Goal: Task Accomplishment & Management: Use online tool/utility

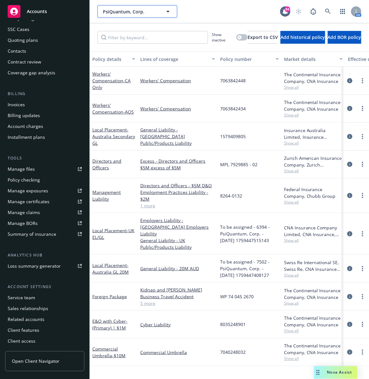
click at [122, 10] on span "PsiQuantum, Corp." at bounding box center [130, 11] width 55 height 7
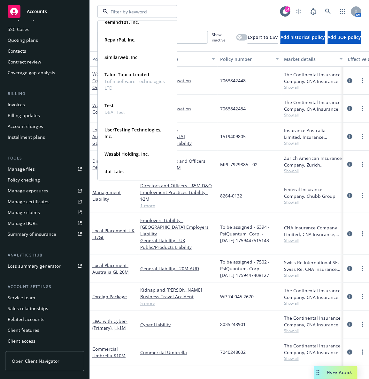
scroll to position [547, 0]
click at [119, 86] on span "Tufin Software Technologies LTD" at bounding box center [136, 84] width 64 height 13
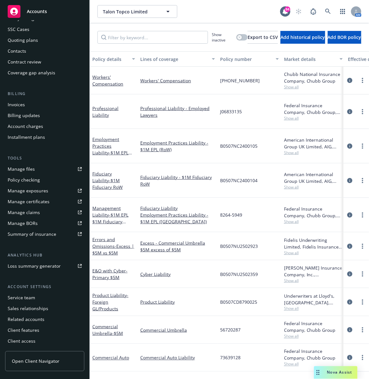
click at [34, 43] on div "Quoting plans" at bounding box center [23, 40] width 30 height 10
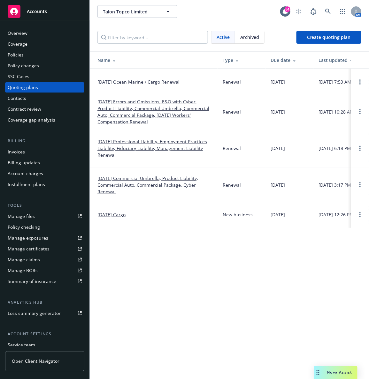
click at [133, 110] on link "[DATE] Errors and Omissions, E&O with Cyber, Product Liability, Commercial Umbr…" at bounding box center [154, 111] width 115 height 27
click at [143, 83] on link "10/09/25 Ocean Marine / Cargo Renewal" at bounding box center [138, 81] width 82 height 7
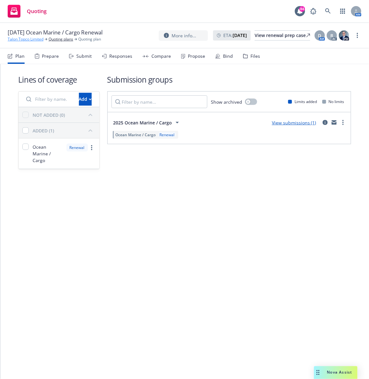
click at [29, 39] on link "Talon Topco Limited" at bounding box center [26, 39] width 36 height 6
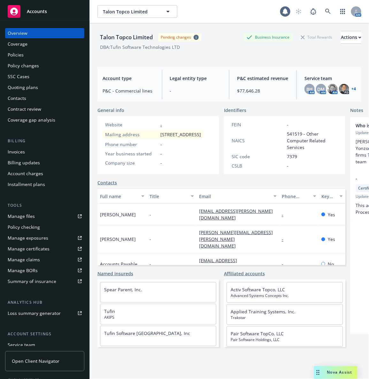
click at [30, 57] on div "Policies" at bounding box center [45, 55] width 74 height 10
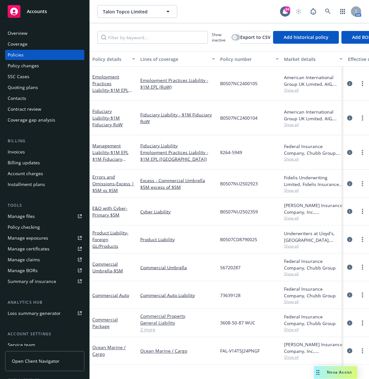
scroll to position [113, 0]
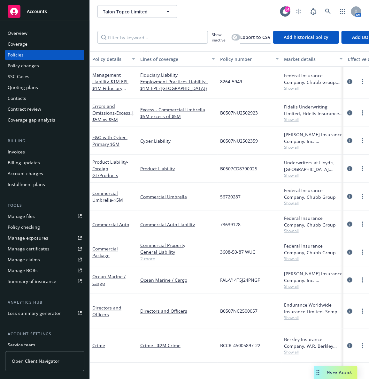
click at [101, 273] on div "Ocean Marine / Cargo" at bounding box center [113, 279] width 43 height 13
click at [96, 274] on link "Ocean Marine / Cargo" at bounding box center [108, 280] width 33 height 13
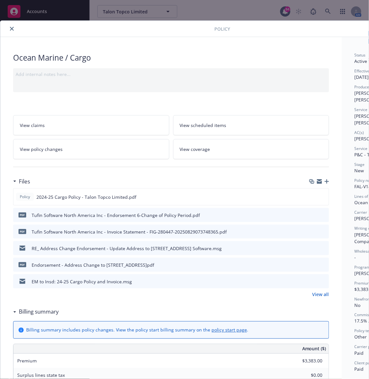
click at [10, 28] on icon "close" at bounding box center [12, 29] width 4 height 4
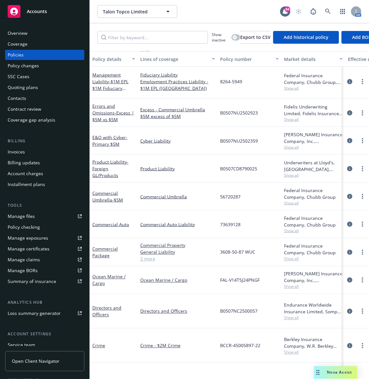
click at [20, 89] on div "Quoting plans" at bounding box center [23, 87] width 30 height 10
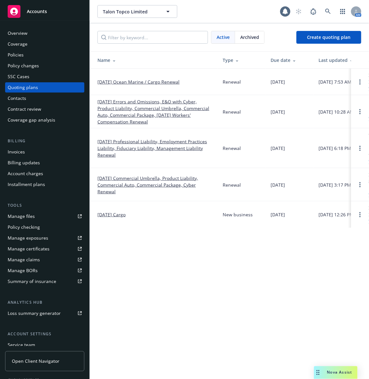
click at [132, 111] on link "[DATE] Errors and Omissions, E&O with Cyber, Product Liability, Commercial Umbr…" at bounding box center [154, 111] width 115 height 27
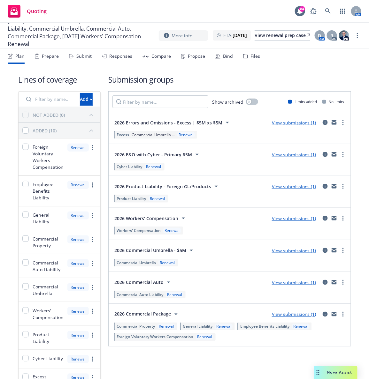
click at [250, 58] on div "Files" at bounding box center [255, 56] width 10 height 5
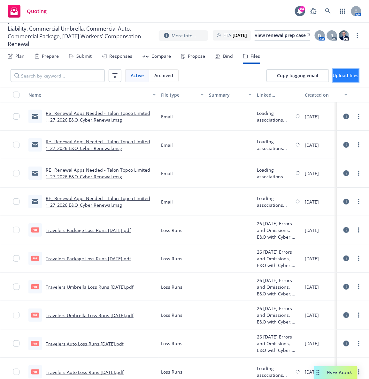
click at [332, 78] on span "Upload files" at bounding box center [345, 75] width 26 height 6
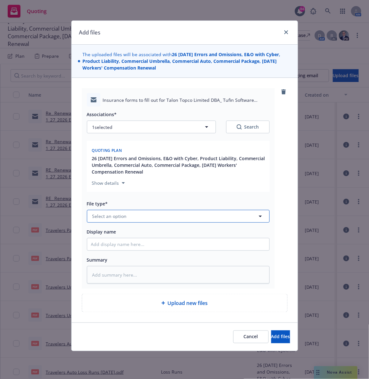
click at [120, 216] on span "Select an option" at bounding box center [109, 216] width 34 height 7
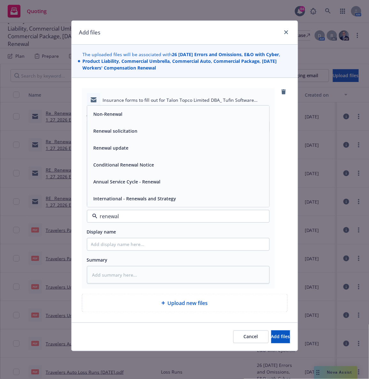
type input "renewal"
click at [121, 165] on span "Renewal solicitation" at bounding box center [115, 164] width 44 height 7
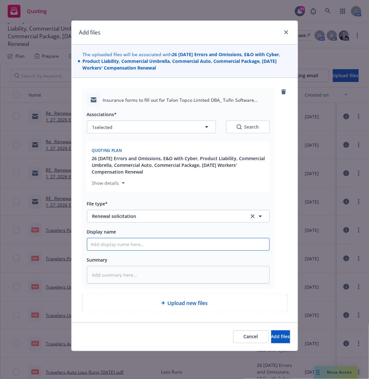
click at [111, 248] on input "Display name" at bounding box center [178, 244] width 182 height 12
type textarea "x"
type input "EM"
type textarea "x"
type input "EM"
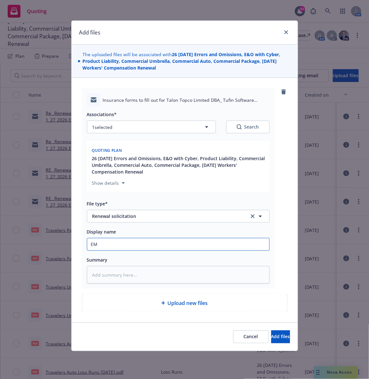
type textarea "x"
type input "EM t"
type textarea "x"
type input "EM to"
type textarea "x"
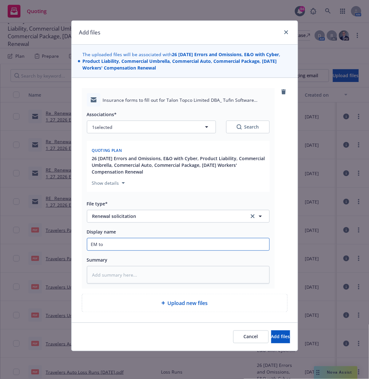
type input "EM to I"
type textarea "x"
type input "EM to In"
type textarea "x"
type input "EM to Ins"
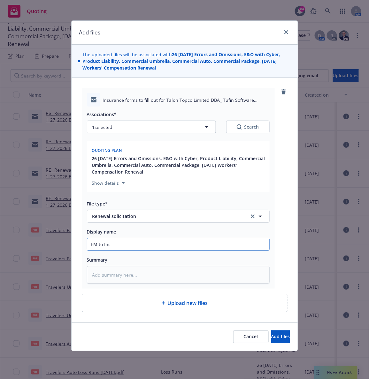
type textarea "x"
type input "EM to [GEOGRAPHIC_DATA]"
type textarea "x"
type input "EM to [GEOGRAPHIC_DATA]"
type textarea "x"
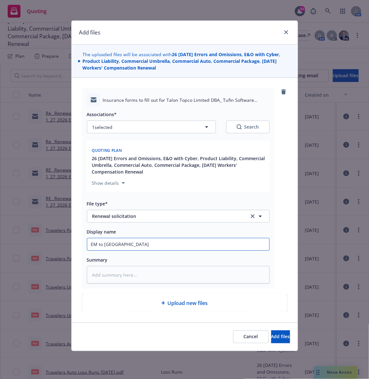
type input "EM to [GEOGRAPHIC_DATA]"
type textarea "x"
type input "EM to Insd:"
type textarea "x"
type input "EM to Insd: 2"
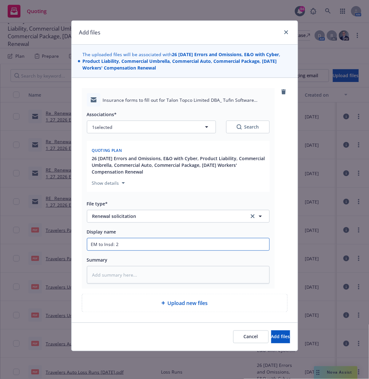
type textarea "x"
type input "EM to Insd: 26"
type textarea "x"
type input "EM to Insd: 26-"
type textarea "x"
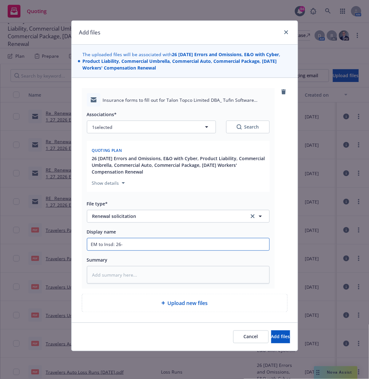
type input "EM to Insd: 26-2"
type textarea "x"
type input "EM to Insd: 26-27"
type textarea "x"
type input "EM to Insd: 26-27"
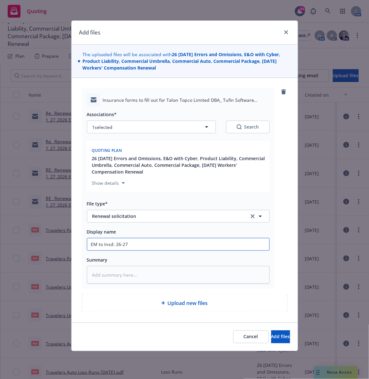
type textarea "x"
type input "EM to Insd: 26-27 I"
type textarea "x"
type input "EM to Insd: 26-27 In"
type textarea "x"
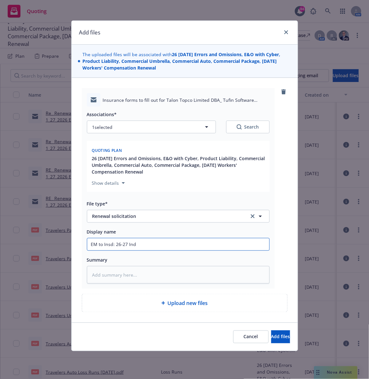
type input "EM to Insd: 26-27 Indi"
type textarea "x"
type input "EM to Insd: 26-27 Indio"
type textarea "x"
type input "EM to Insd: 26-27 Indio"
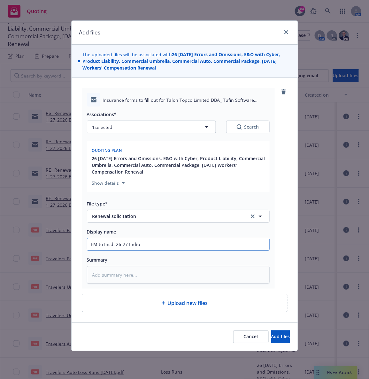
type textarea "x"
type input "EM to Insd: 26-27 Indio R"
type textarea "x"
type input "EM to Insd: 26-27 Indio Re"
type textarea "x"
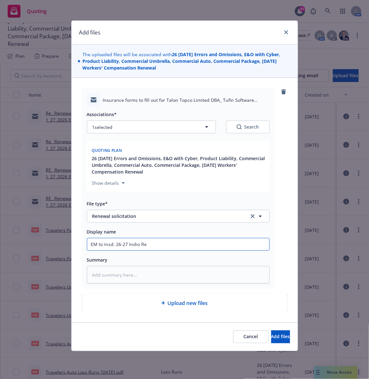
type input "EM to Insd: 26-27 [PERSON_NAME]"
type textarea "x"
type input "EM to Insd: 26-27 [PERSON_NAME]"
type textarea "x"
type input "EM to Insd: 26-27 [PERSON_NAME]"
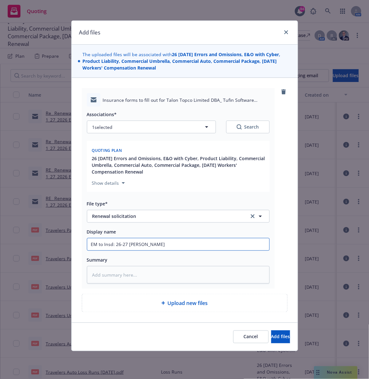
type textarea "x"
type input "EM to Insd: 26-27 [PERSON_NAME]"
type textarea "x"
type input "EM to Insd: 26-27 [PERSON_NAME]"
type textarea "x"
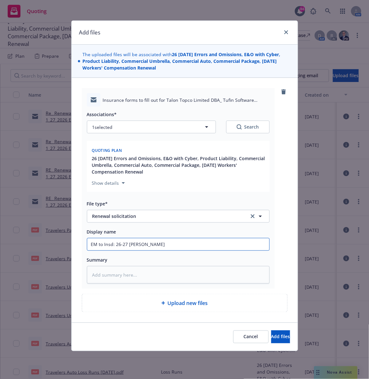
type input "EM to Insd: 26-27 Indio Renewal S"
type textarea "x"
type input "EM to Insd: 26-27 Indio Renewal SO"
type textarea "x"
type input "EM to Insd: 26-27 Indio Renewal SOl"
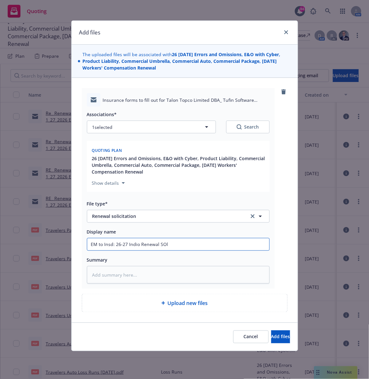
type textarea "x"
type input "EM to Insd: 26-27 Indio Renewal SO"
type textarea "x"
type input "EM to Insd: 26-27 Indio Renewal S"
type textarea "x"
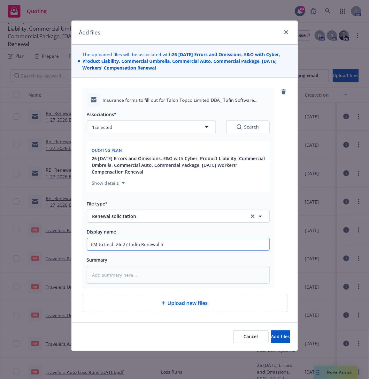
type input "EM to Insd: 26-27 Indio Renewal So"
type textarea "x"
type input "EM to Insd: 26-27 [PERSON_NAME]"
type textarea "x"
type input "EM to Insd: 26-27 [PERSON_NAME]"
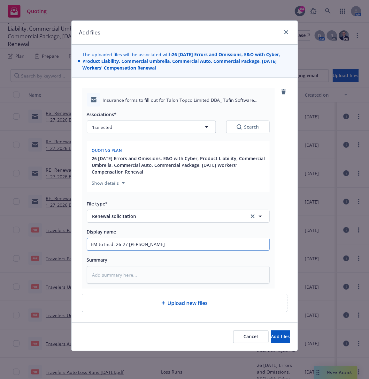
type textarea "x"
type input "EM to Insd: 26-27 [PERSON_NAME]"
type textarea "x"
type input "EM to Insd: 26-27 [PERSON_NAME]"
type textarea "x"
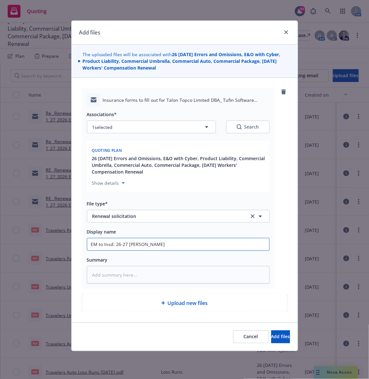
type input "EM to Insd: 26-27 Indio Renewal Solicitat"
type textarea "x"
type input "EM to Insd: 26-27 Indio Renewal Solicitati"
type textarea "x"
type input "EM to Insd: 26-27 Indio Renewal Solicitatio"
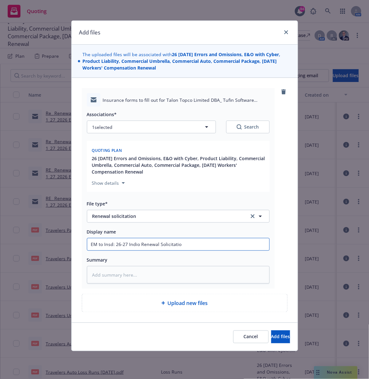
type textarea "x"
type input "EM to Insd: 26-27 Indio Renewal Solicitation"
click at [271, 340] on button "Add files" at bounding box center [280, 337] width 19 height 13
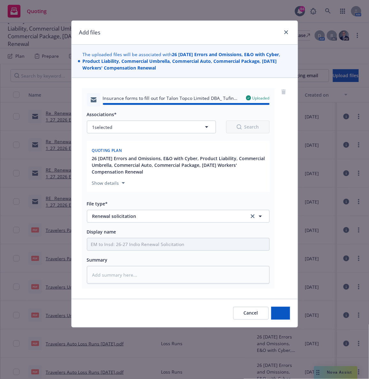
type textarea "x"
